Goal: Task Accomplishment & Management: Complete application form

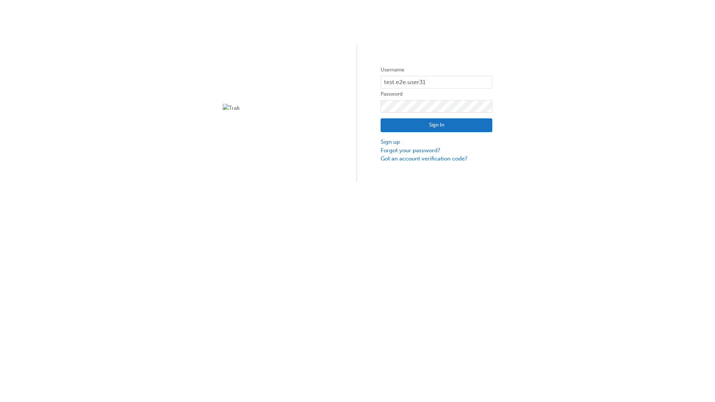
type input "test.e2e.user31"
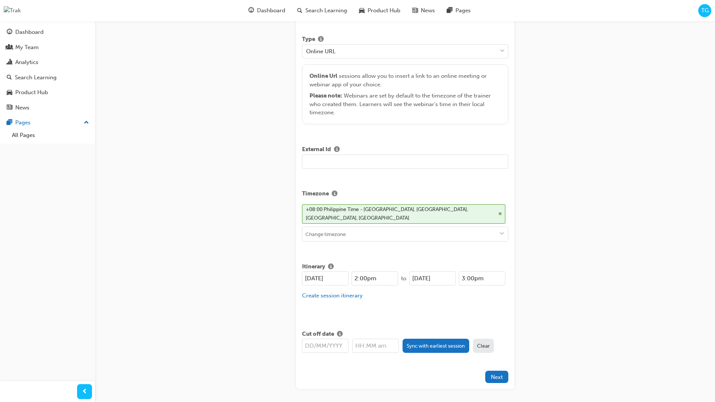
type input "Title for testing purposes"
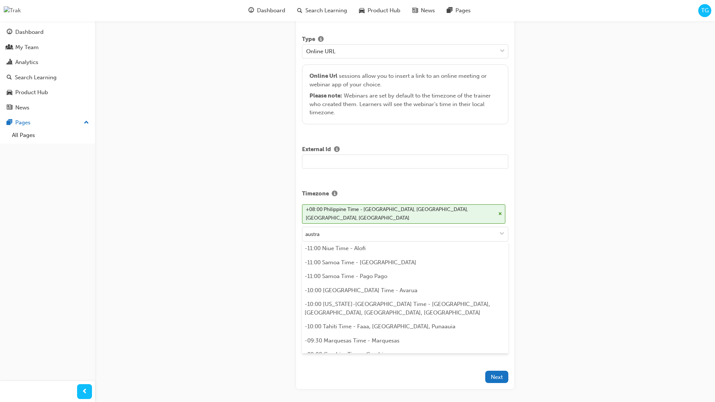
scroll to position [162, 0]
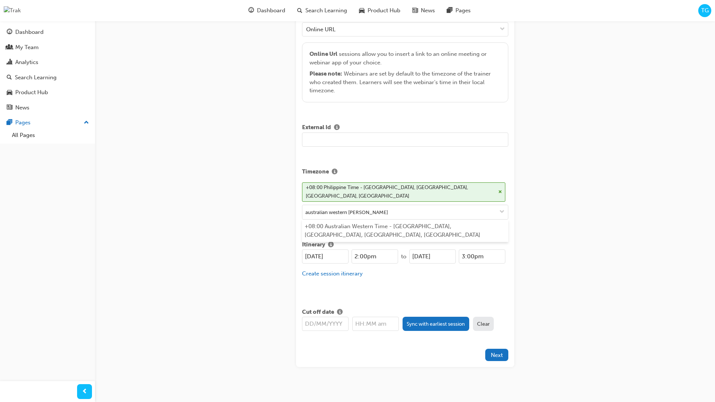
type input "australian western time"
type input "[DATE]"
type input "2:00pm"
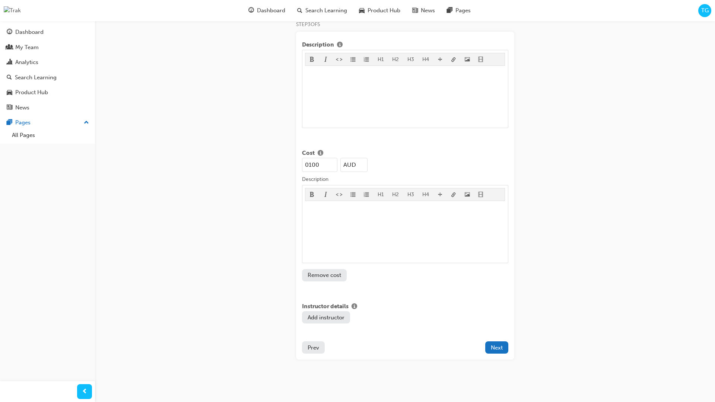
type input "100"
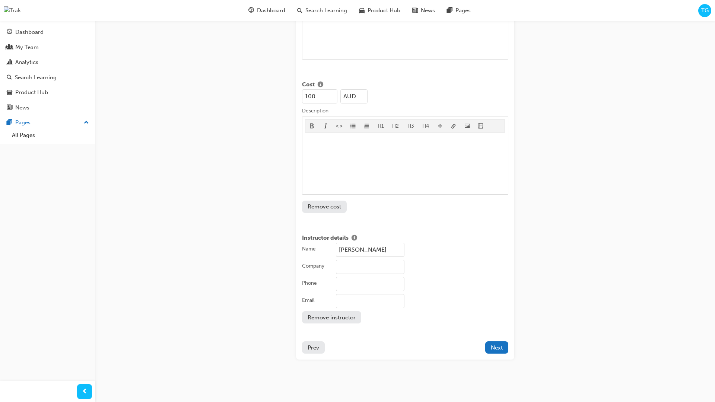
type input "[PERSON_NAME]"
type input "Test corporation"
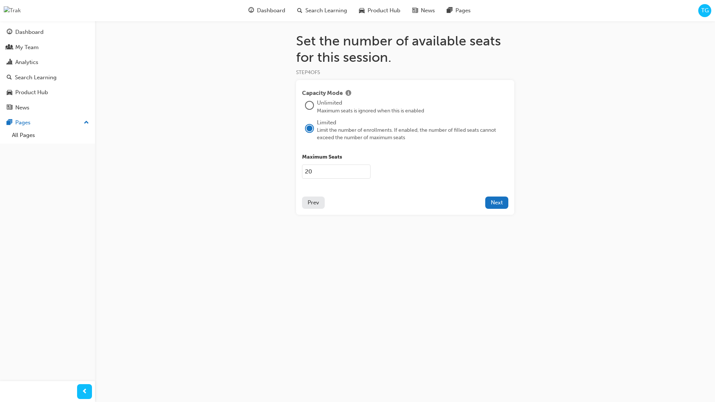
type input "2021"
